Goal: Information Seeking & Learning: Find specific fact

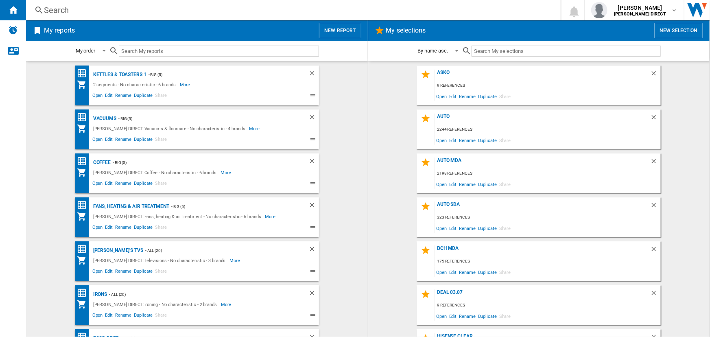
click at [271, 9] on div "Search" at bounding box center [292, 9] width 496 height 11
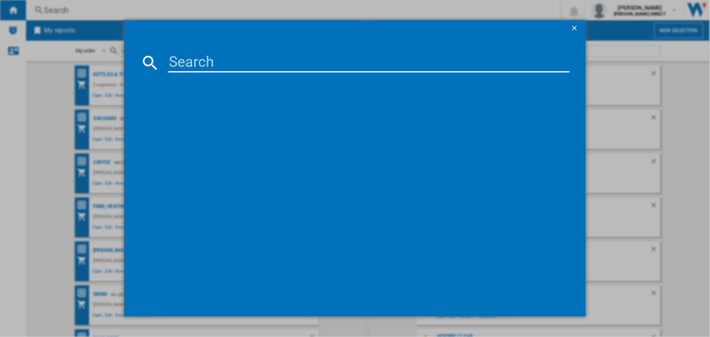
click at [262, 70] on input at bounding box center [368, 63] width 401 height 20
paste input "CFG4552B"
type input "CFG4552B"
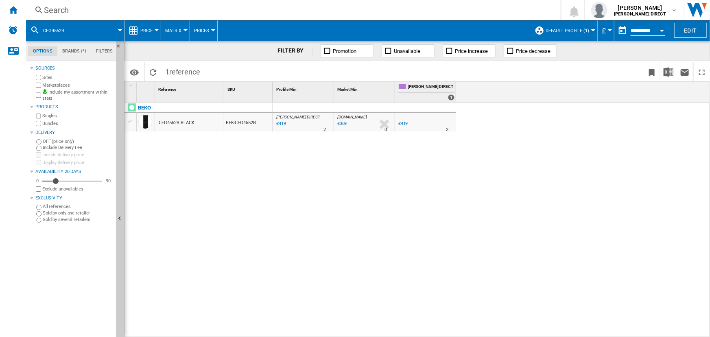
click at [548, 28] on span "Default profile (1)" at bounding box center [568, 30] width 44 height 5
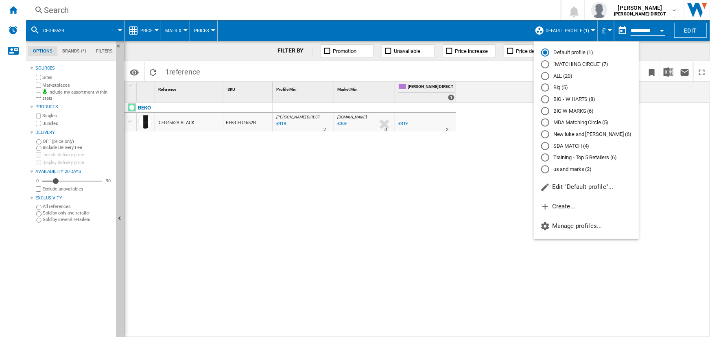
click at [550, 64] on md-radio-button ""MATCHING CIRCLE" (7)" at bounding box center [586, 65] width 90 height 8
